Goal: Navigation & Orientation: Find specific page/section

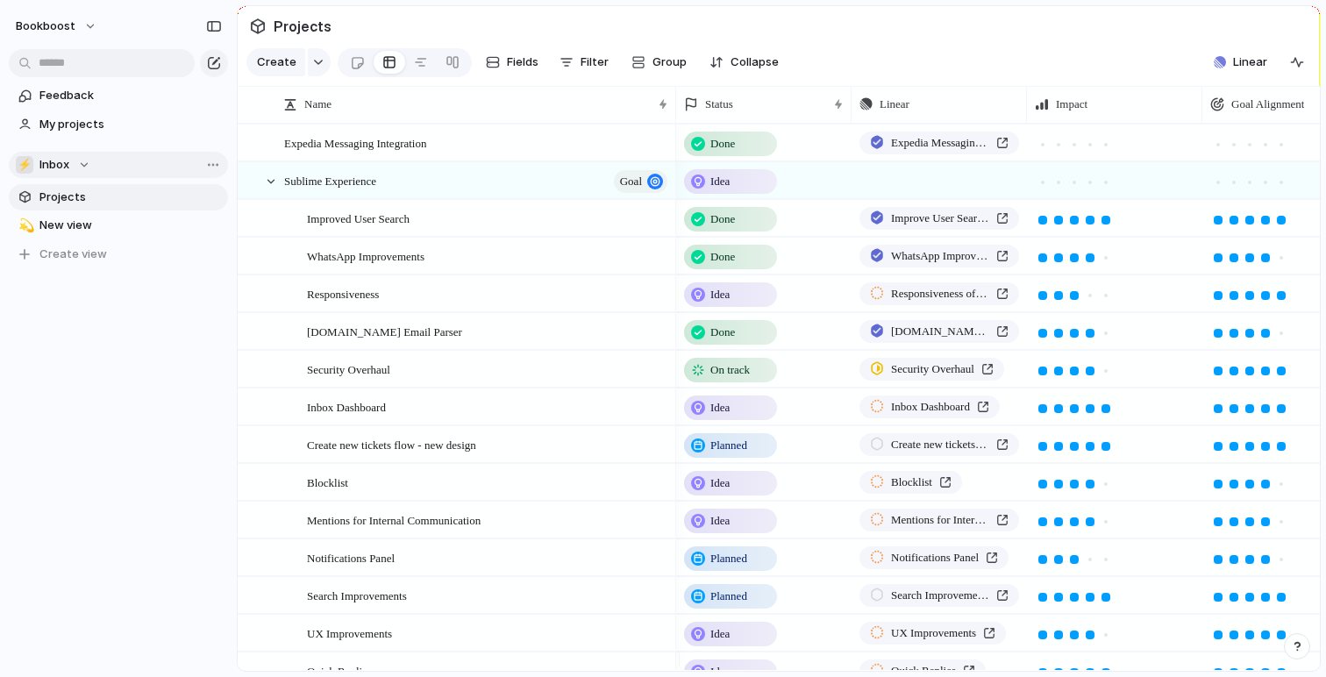
click at [47, 164] on span "Inbox" at bounding box center [54, 165] width 30 height 18
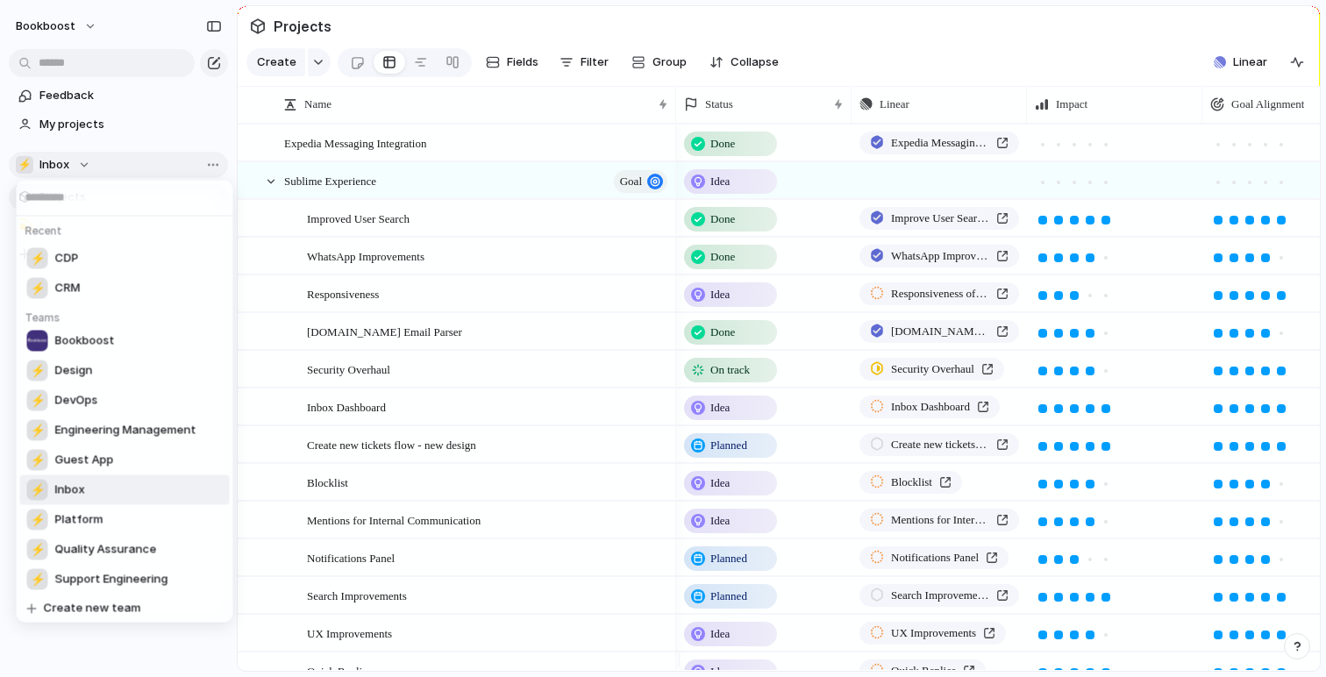
click at [47, 164] on div "Recent ⚡ CDP ⚡ CRM Teams Bookboost ⚡ Design ⚡ DevOps ⚡ Engineering Management ⚡…" at bounding box center [663, 338] width 1326 height 677
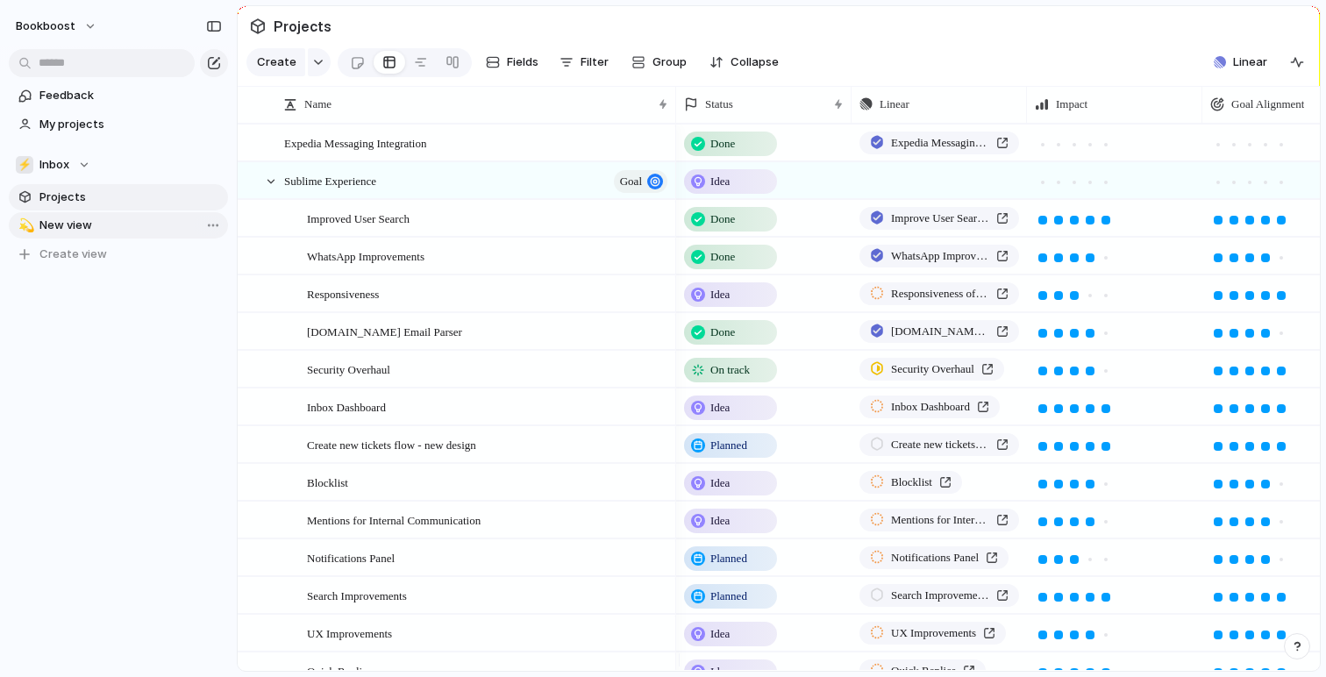
click at [57, 223] on span "New view" at bounding box center [130, 226] width 182 height 18
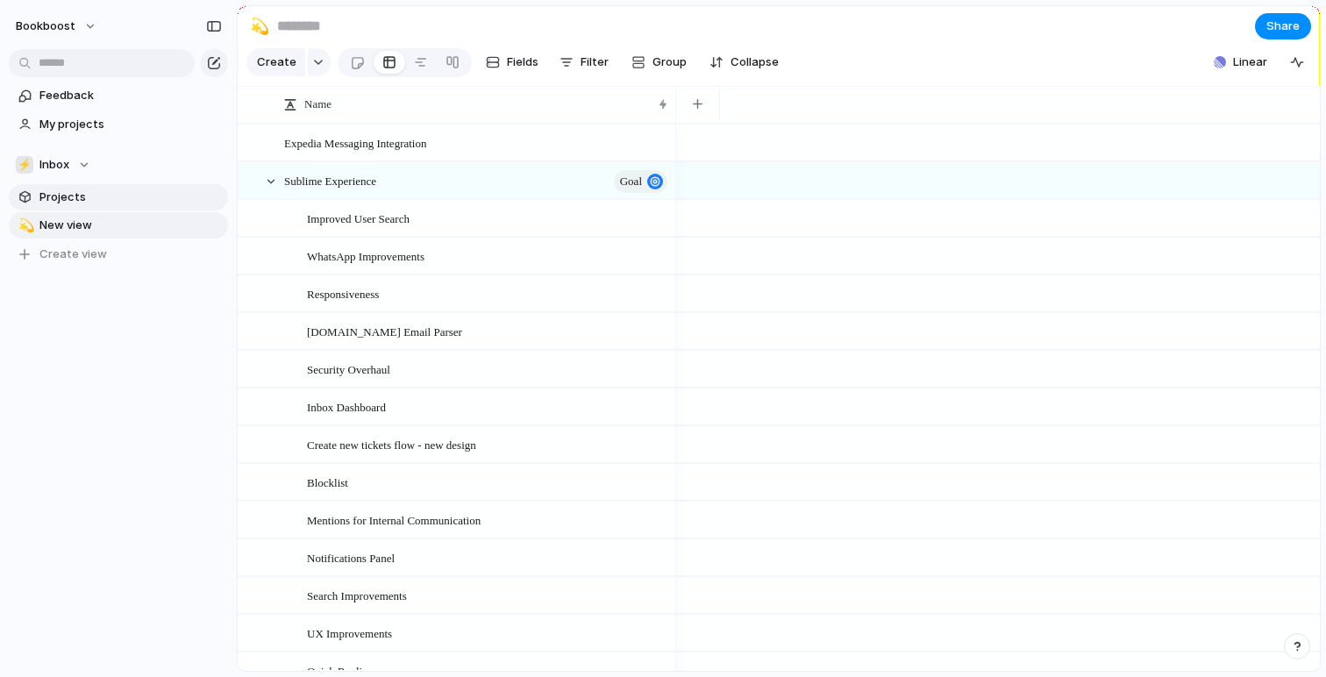
click at [52, 192] on span "Projects" at bounding box center [130, 198] width 182 height 18
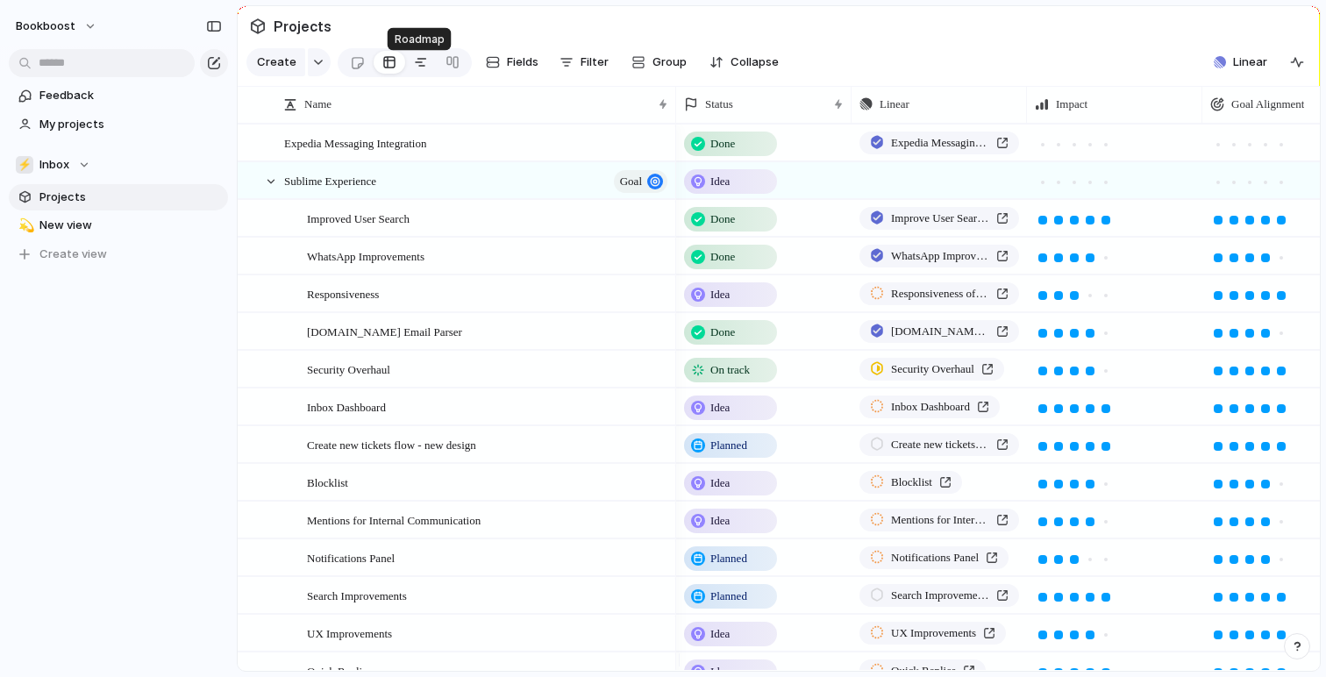
click at [419, 70] on div at bounding box center [421, 62] width 14 height 28
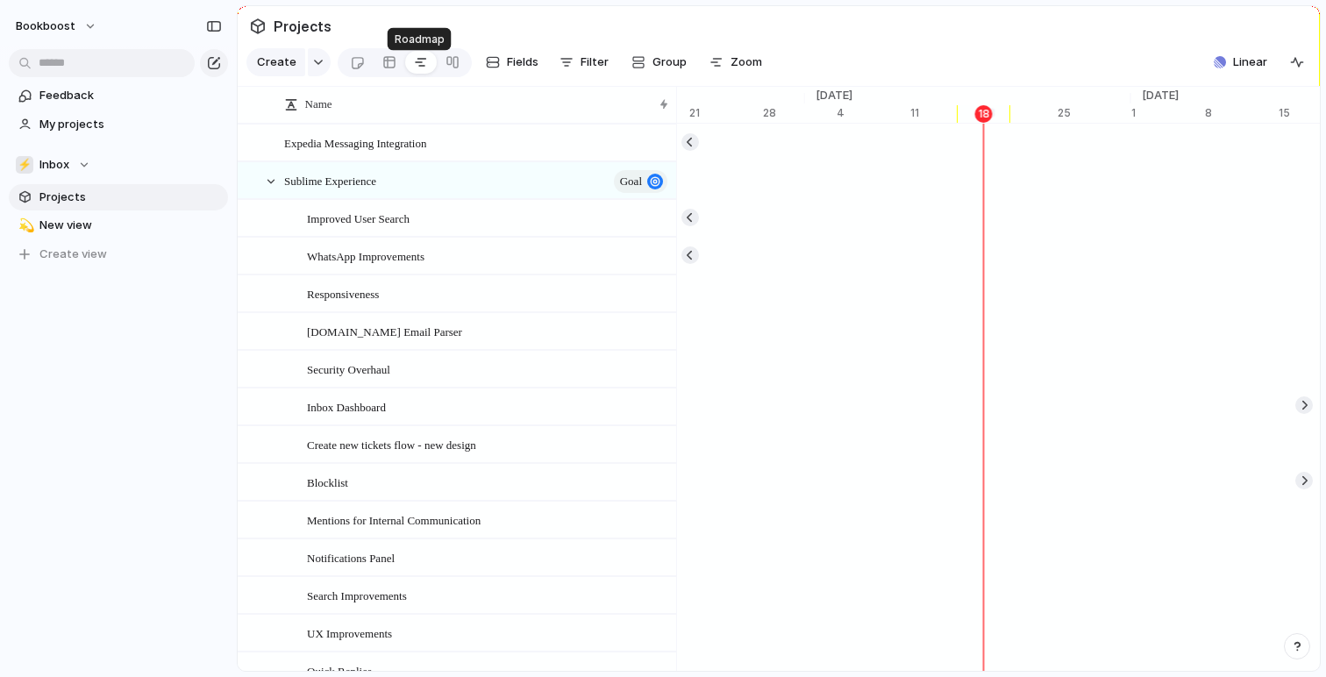
scroll to position [0, 11410]
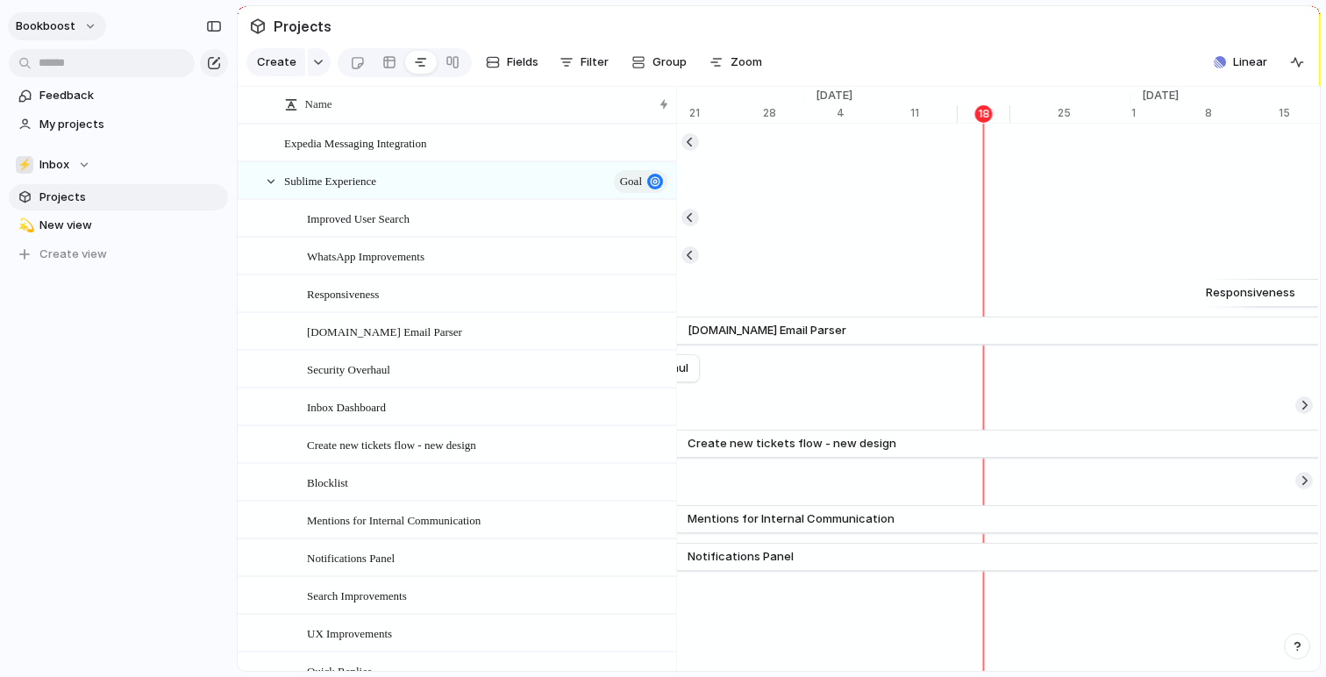
click at [55, 29] on span "bookboost" at bounding box center [46, 27] width 60 height 18
click at [57, 25] on div "Settings Invite members Change theme Sign out" at bounding box center [663, 338] width 1326 height 677
click at [48, 161] on span "Inbox" at bounding box center [54, 165] width 30 height 18
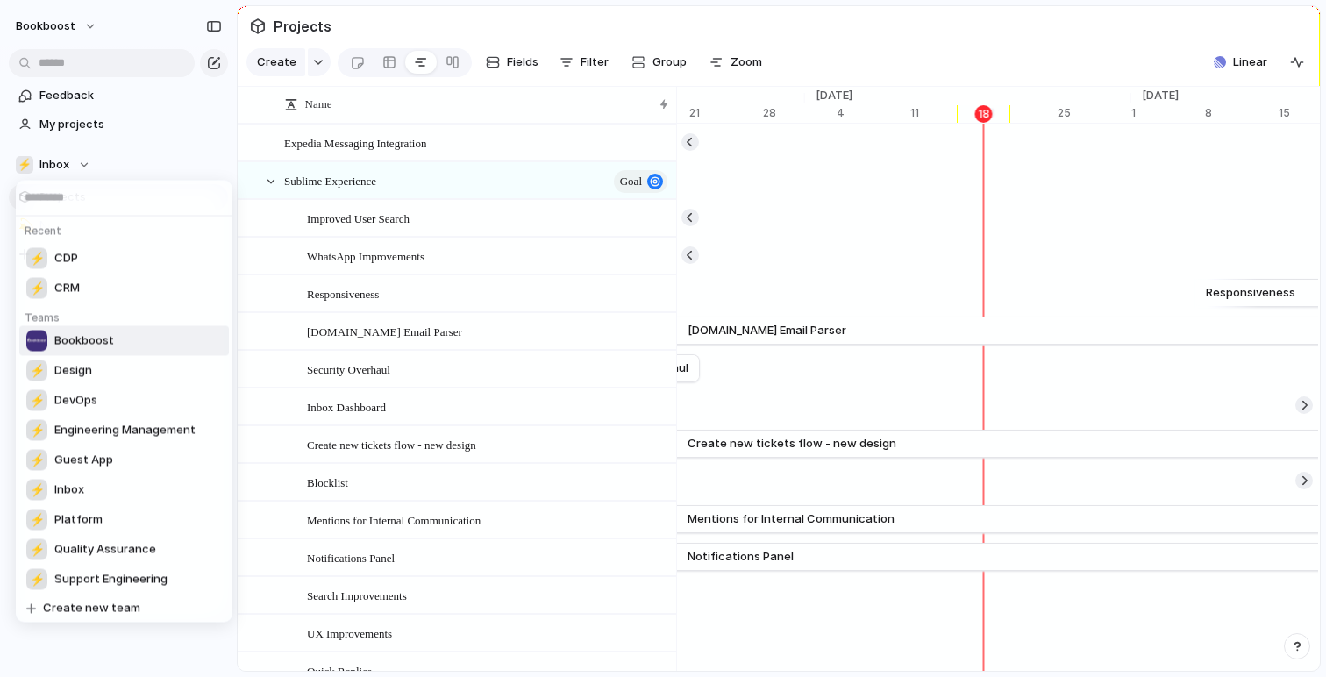
click at [96, 342] on span "Bookboost" at bounding box center [84, 341] width 60 height 18
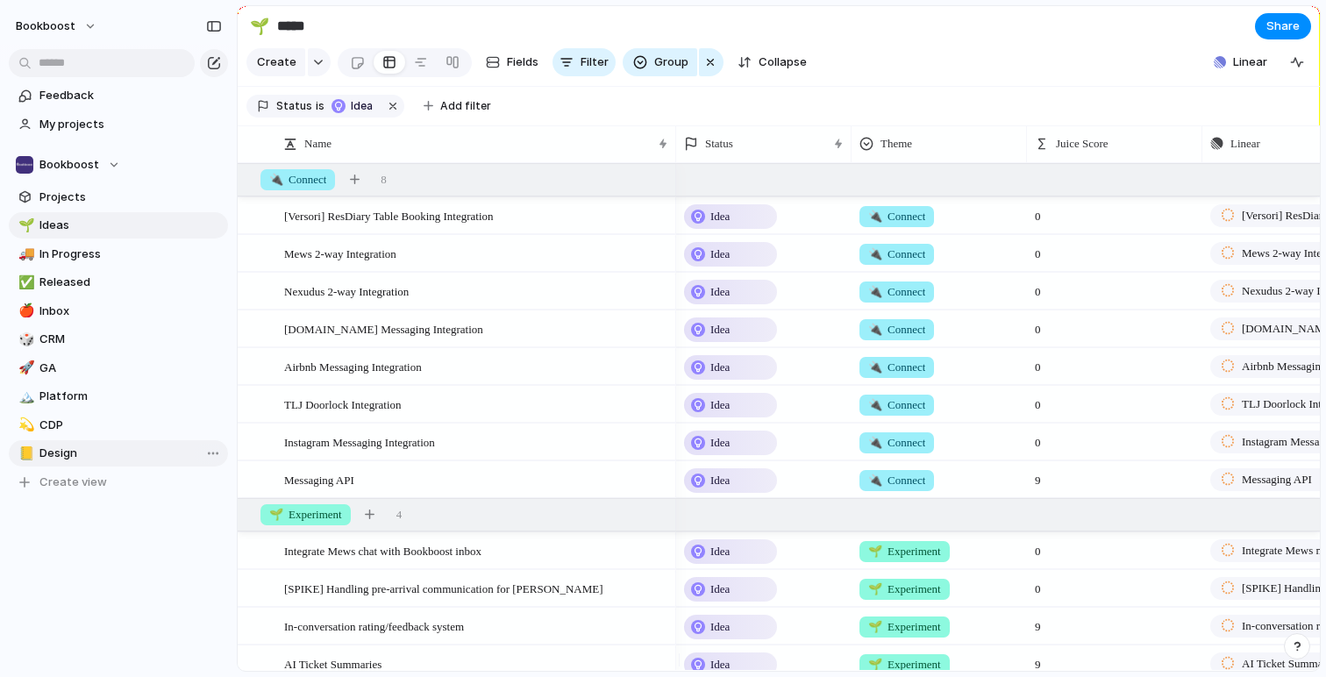
click at [68, 460] on span "Design" at bounding box center [130, 454] width 182 height 18
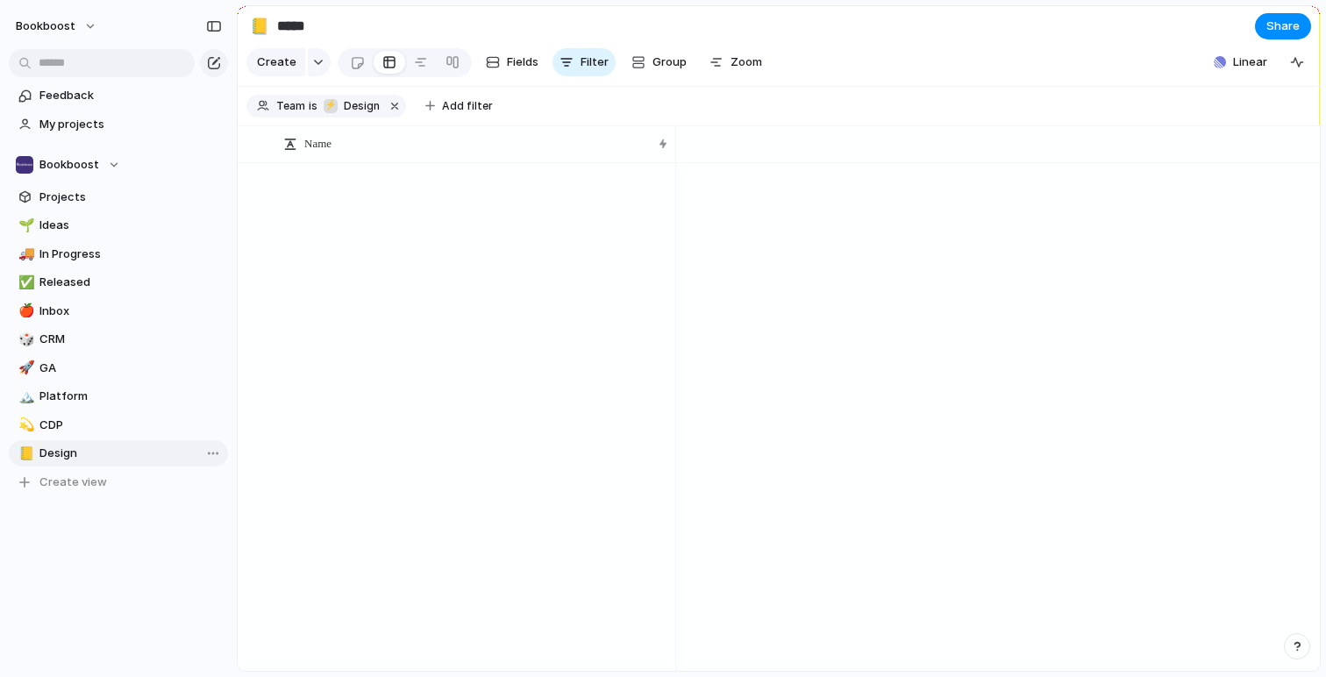
type input "******"
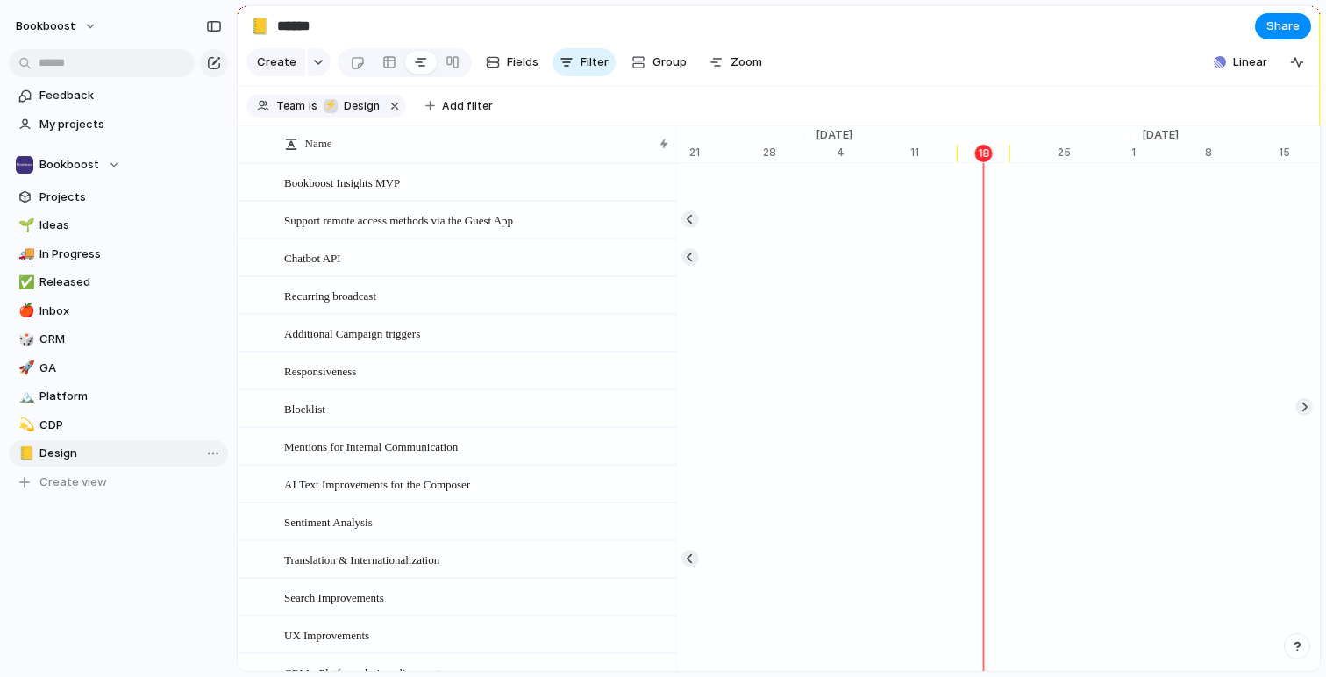
scroll to position [0, 11410]
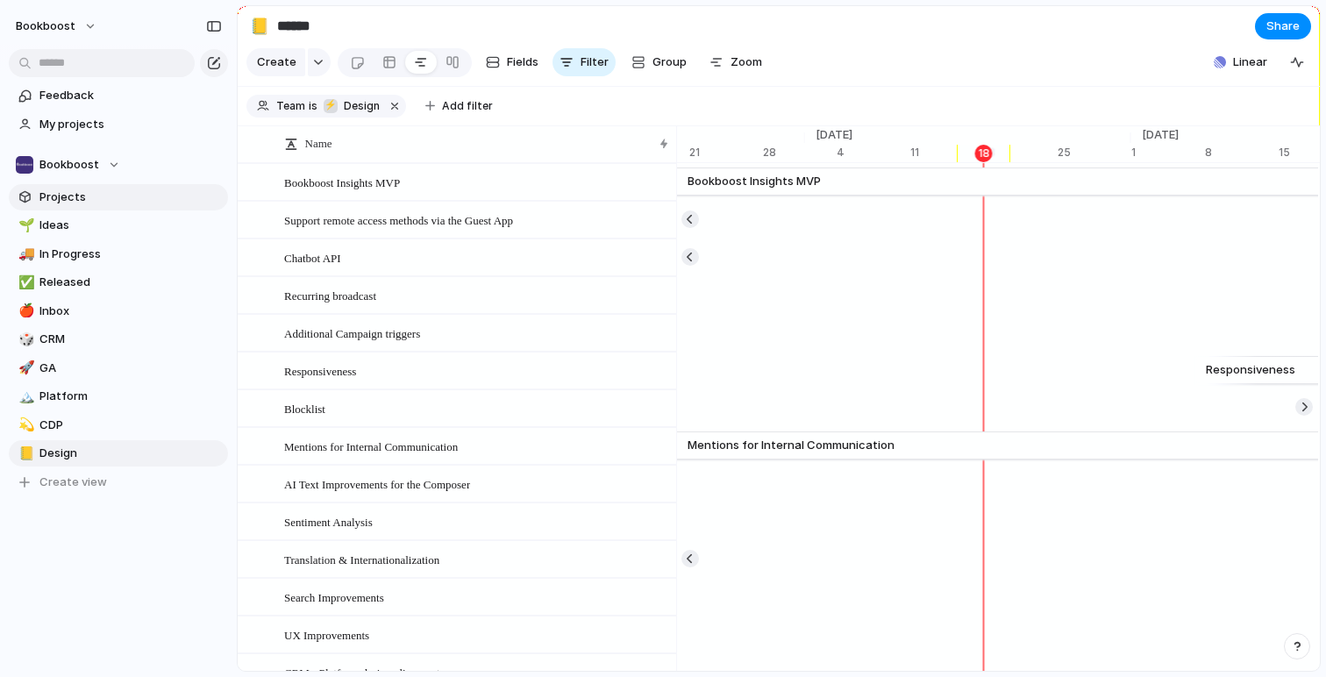
click at [73, 192] on span "Projects" at bounding box center [130, 198] width 182 height 18
